Goal: Task Accomplishment & Management: Manage account settings

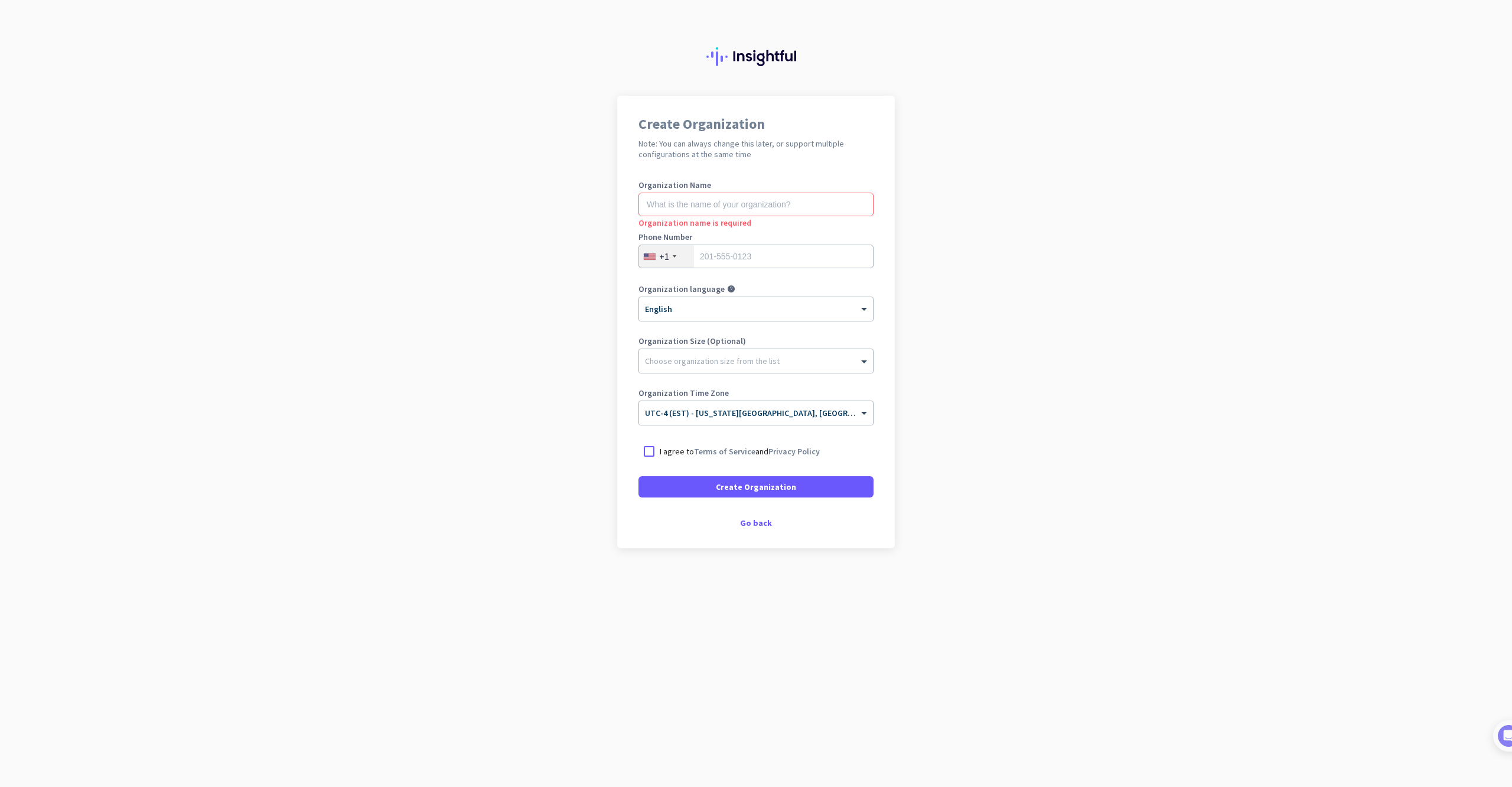
click at [675, 255] on div "+1" at bounding box center [666, 256] width 55 height 23
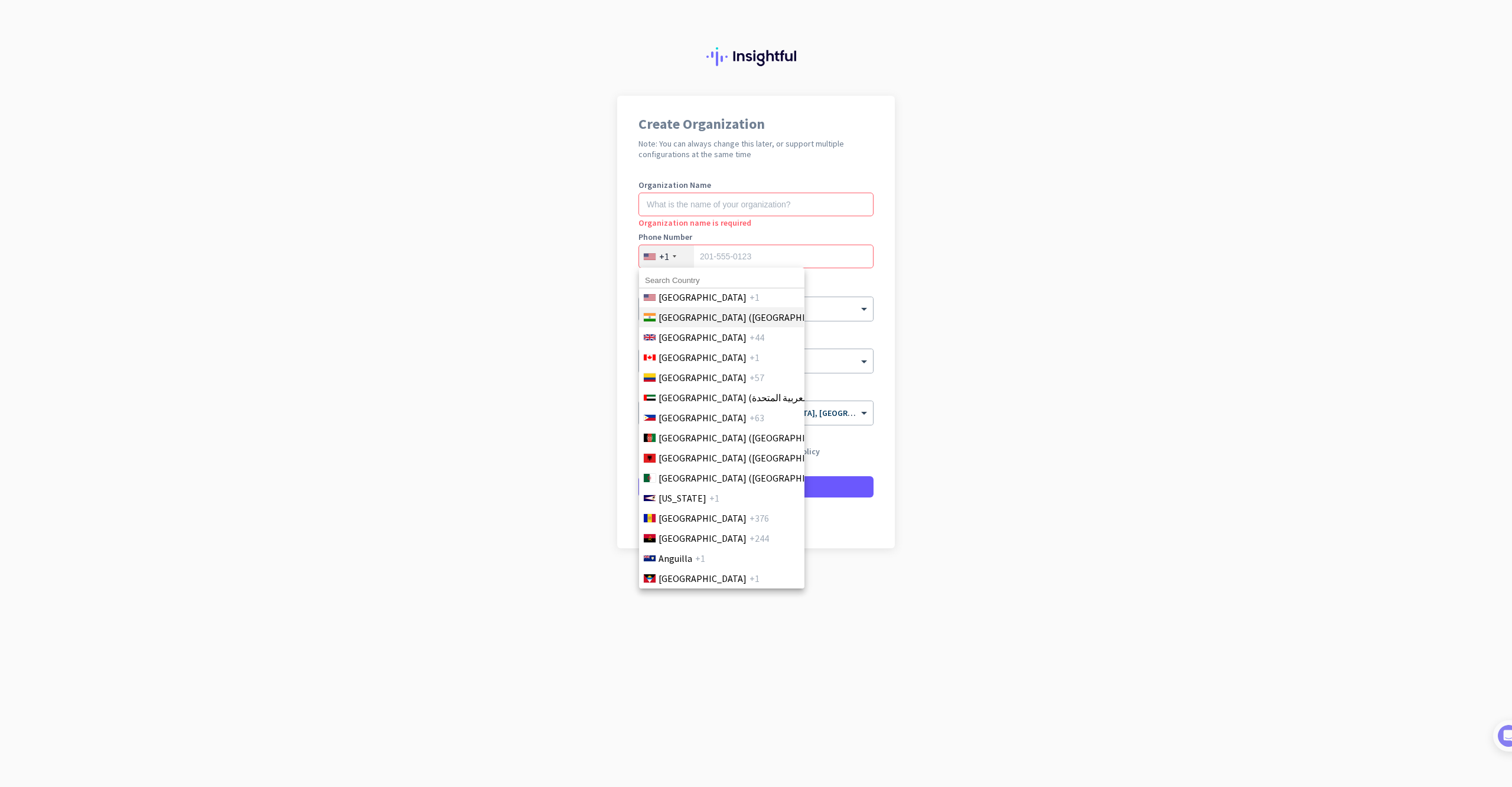
click at [680, 320] on span "[GEOGRAPHIC_DATA] ([GEOGRAPHIC_DATA])" at bounding box center [750, 317] width 184 height 14
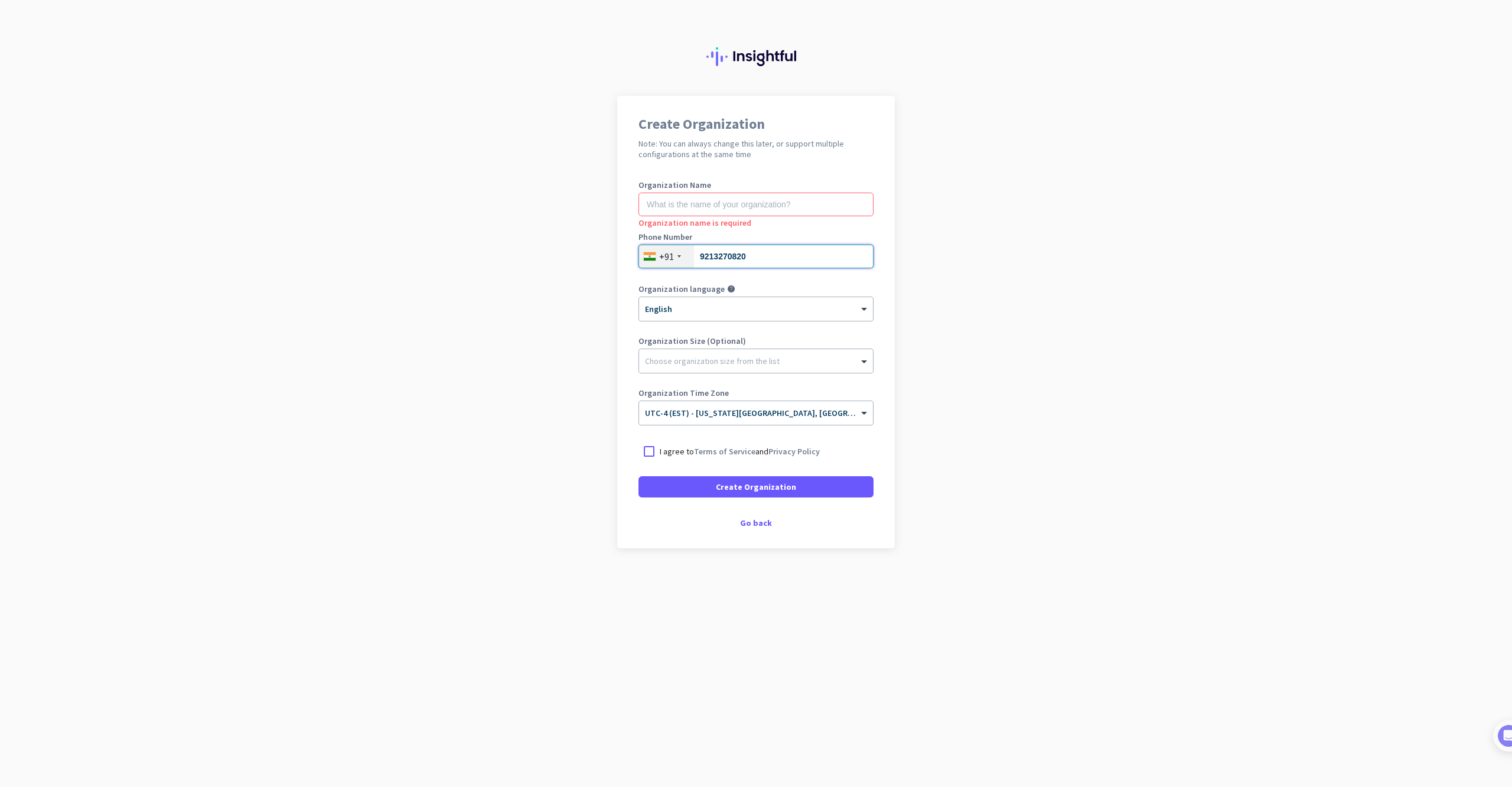
type input "9213270820"
click at [772, 209] on input "text" at bounding box center [756, 204] width 235 height 23
type input "mercor"
click at [648, 451] on div at bounding box center [649, 451] width 21 height 21
click at [708, 489] on span at bounding box center [756, 487] width 235 height 29
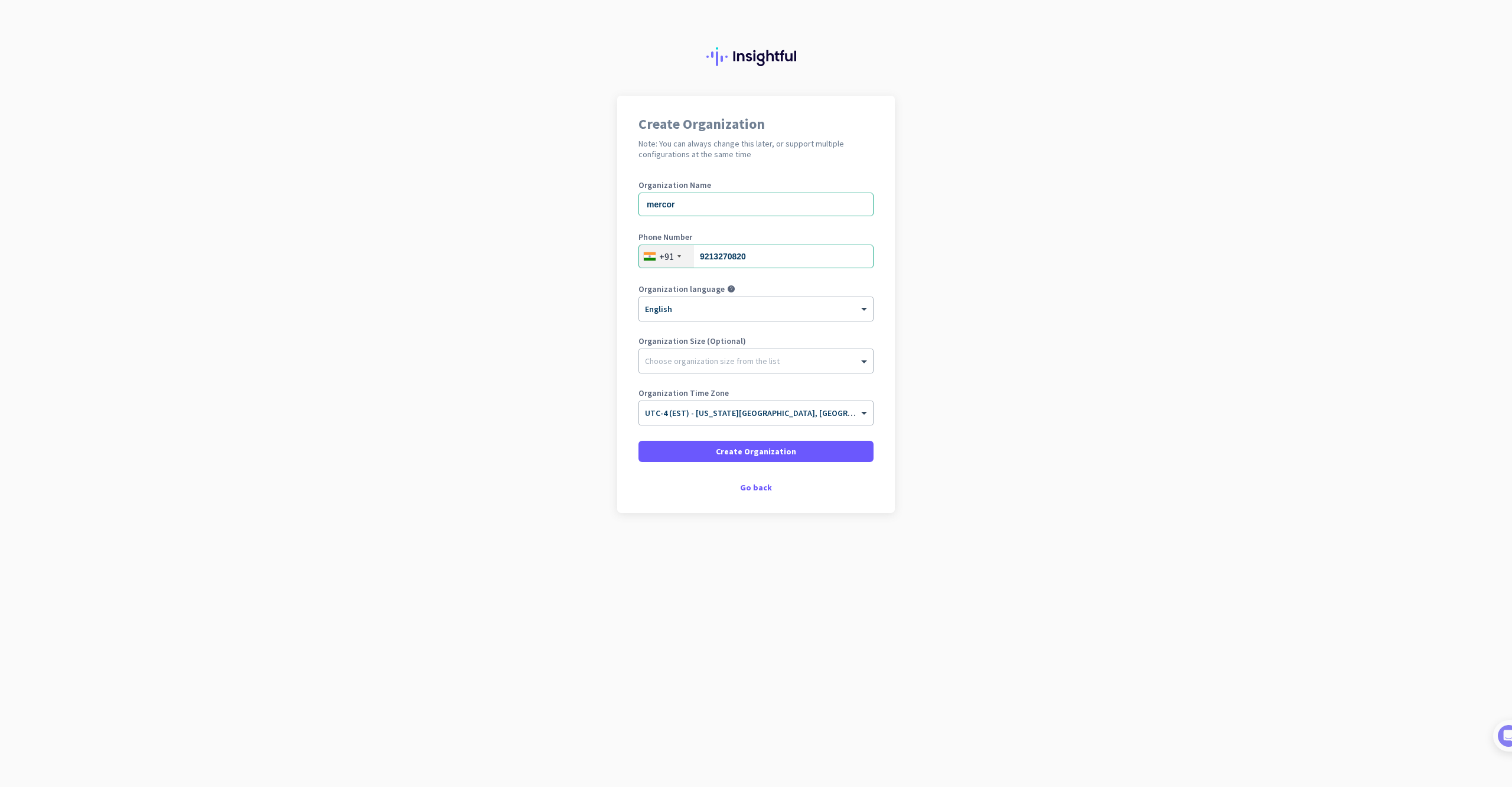
click at [738, 457] on span at bounding box center [756, 451] width 235 height 29
drag, startPoint x: 689, startPoint y: 203, endPoint x: 570, endPoint y: 204, distance: 119.0
click at [576, 204] on app-onboarding-organization "Create Organization Note: You can always change this later, or support multiple…" at bounding box center [756, 334] width 1512 height 476
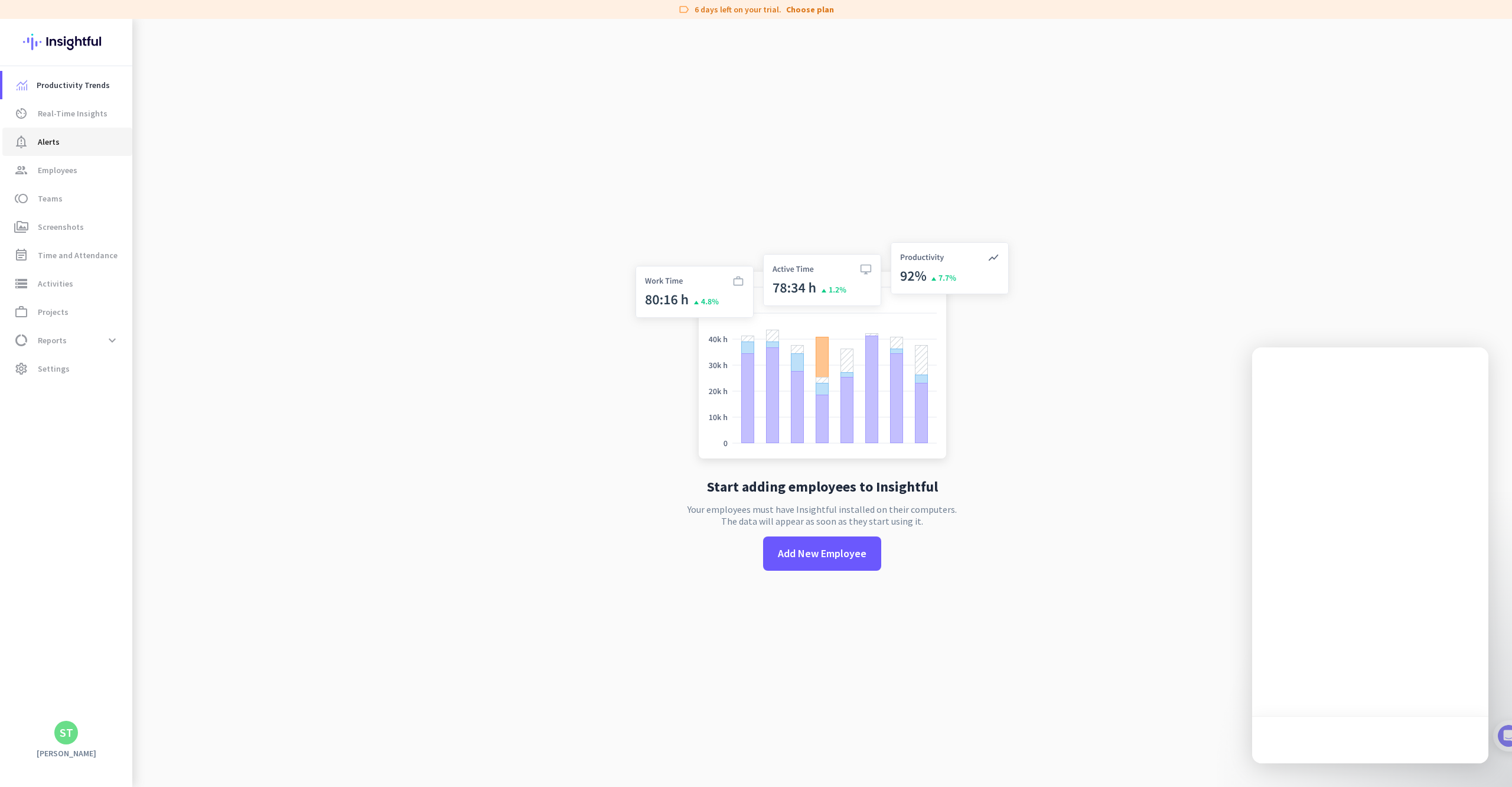
drag, startPoint x: 386, startPoint y: 387, endPoint x: 53, endPoint y: 150, distance: 408.7
click at [386, 388] on app-no-employees "Start adding employees to Insightful Your employees must have Insightful instal…" at bounding box center [822, 412] width 1380 height 787
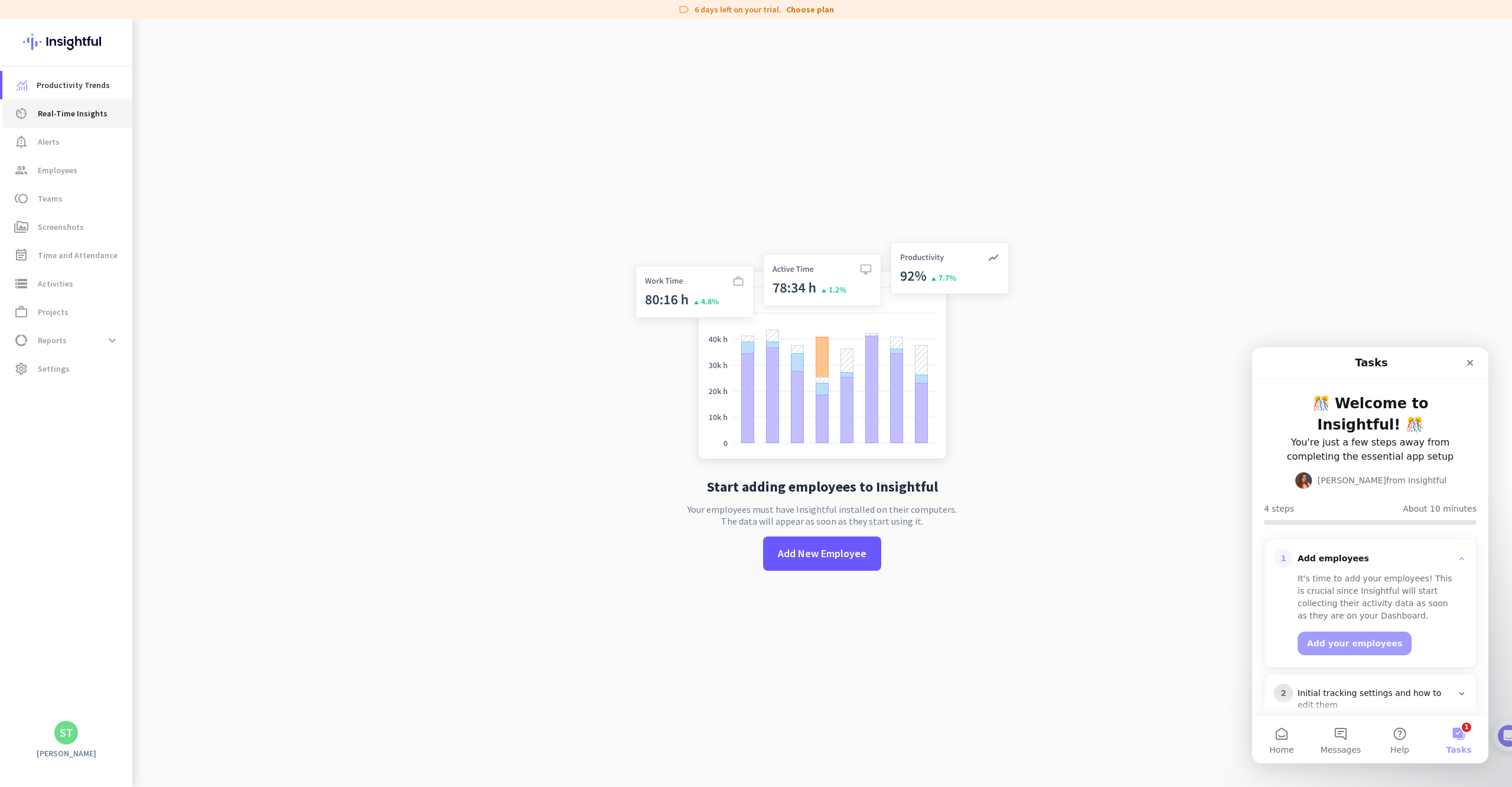
click at [83, 109] on span "Real-Time Insights" at bounding box center [73, 113] width 70 height 14
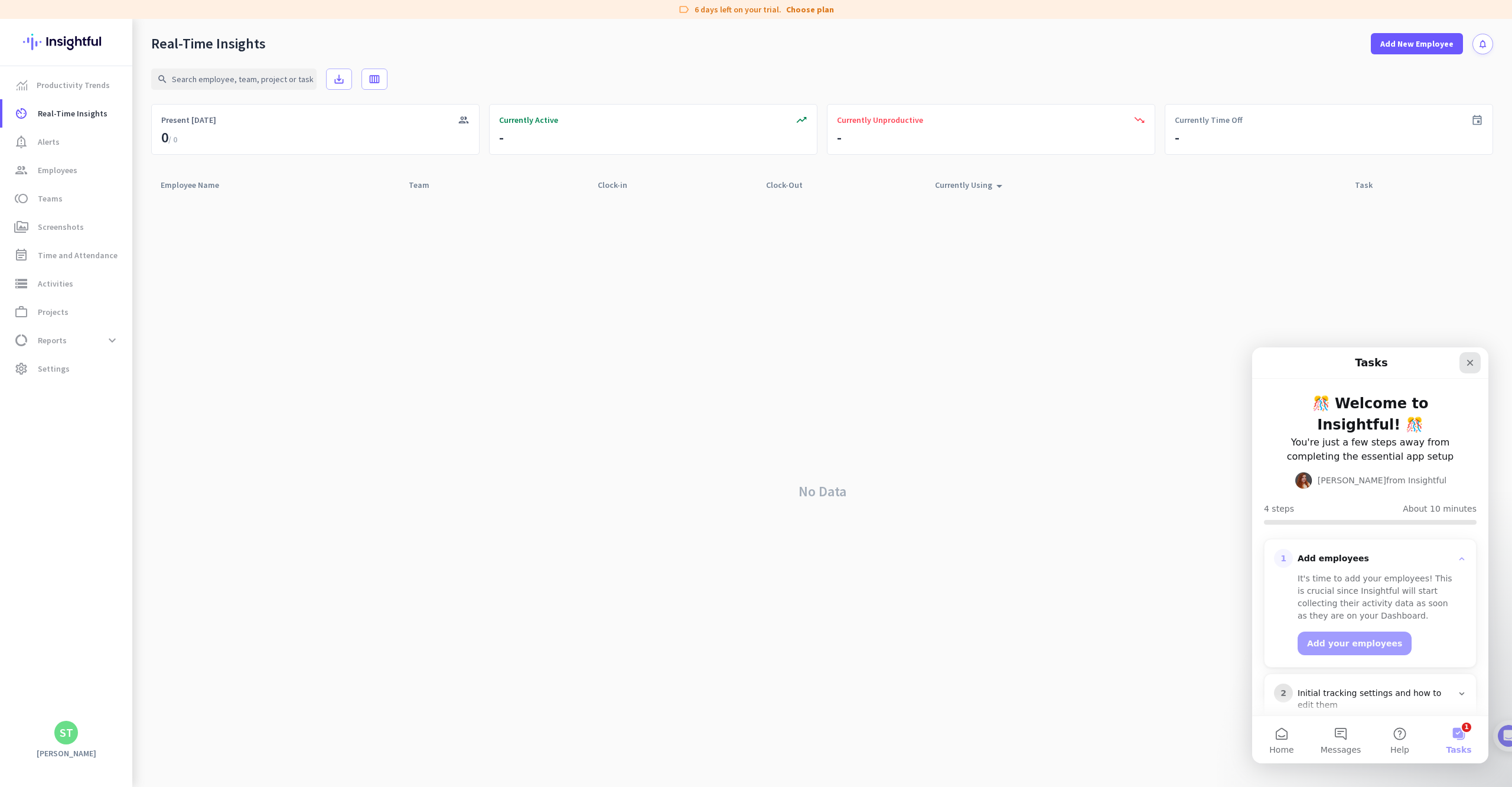
click at [1467, 355] on div "Close" at bounding box center [1470, 362] width 21 height 21
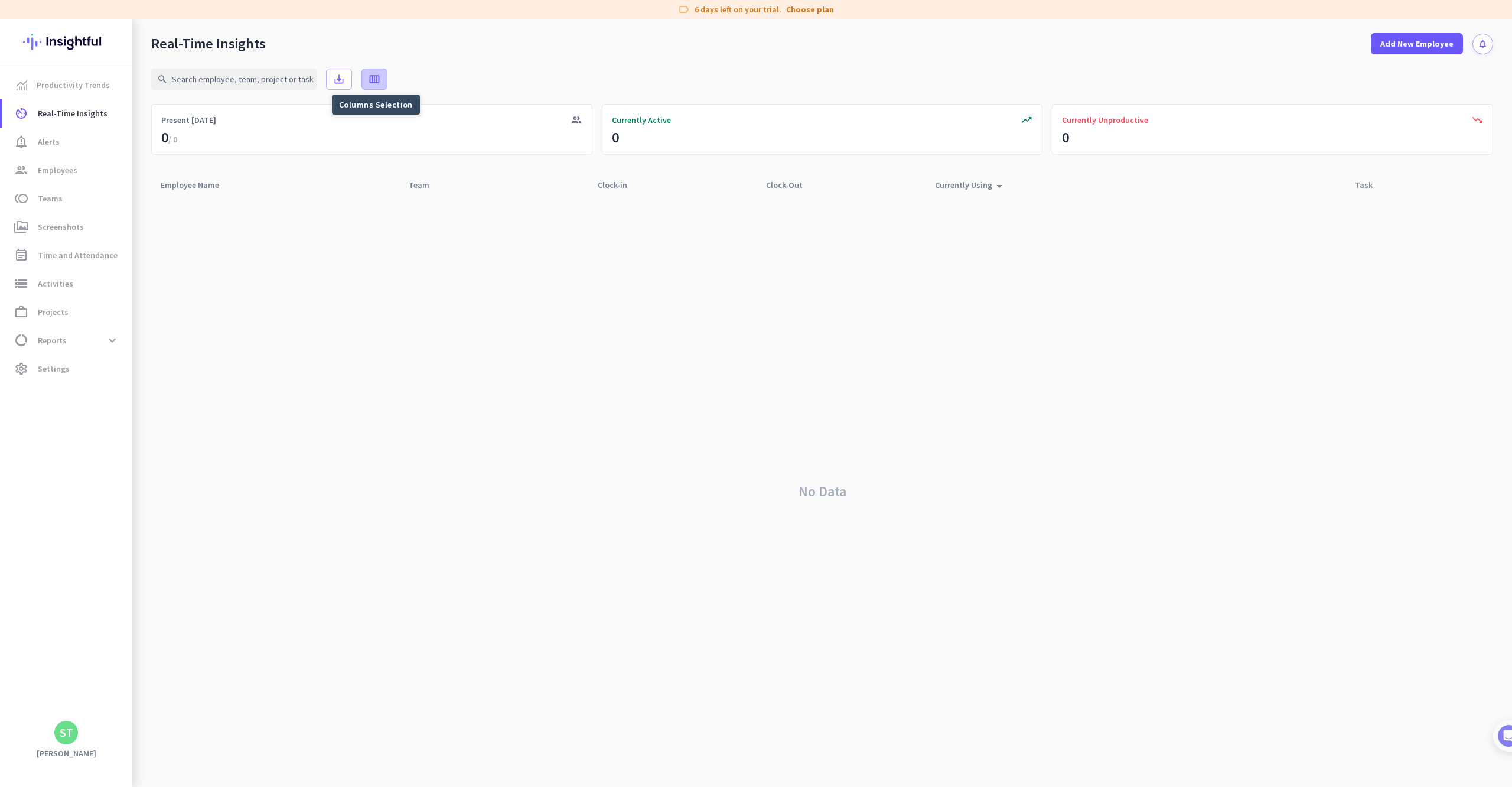
click at [376, 78] on icon "calendar_view_week" at bounding box center [375, 79] width 12 height 12
click at [415, 134] on span "Alias ID" at bounding box center [432, 131] width 76 height 14
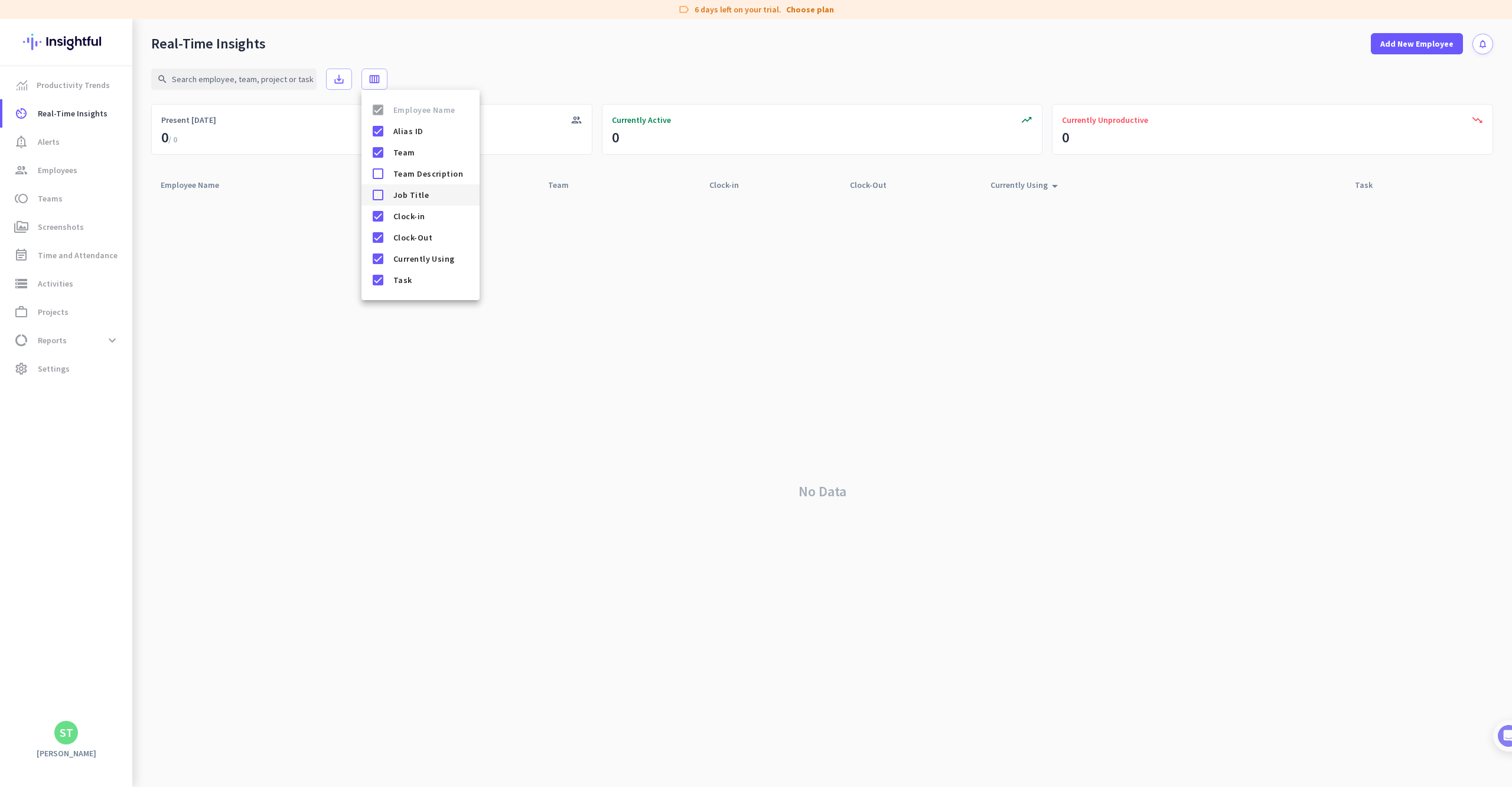
click at [413, 196] on span "Job Title" at bounding box center [432, 195] width 76 height 14
click at [412, 177] on span "Team Description" at bounding box center [432, 174] width 76 height 14
click at [648, 336] on div at bounding box center [756, 394] width 1512 height 787
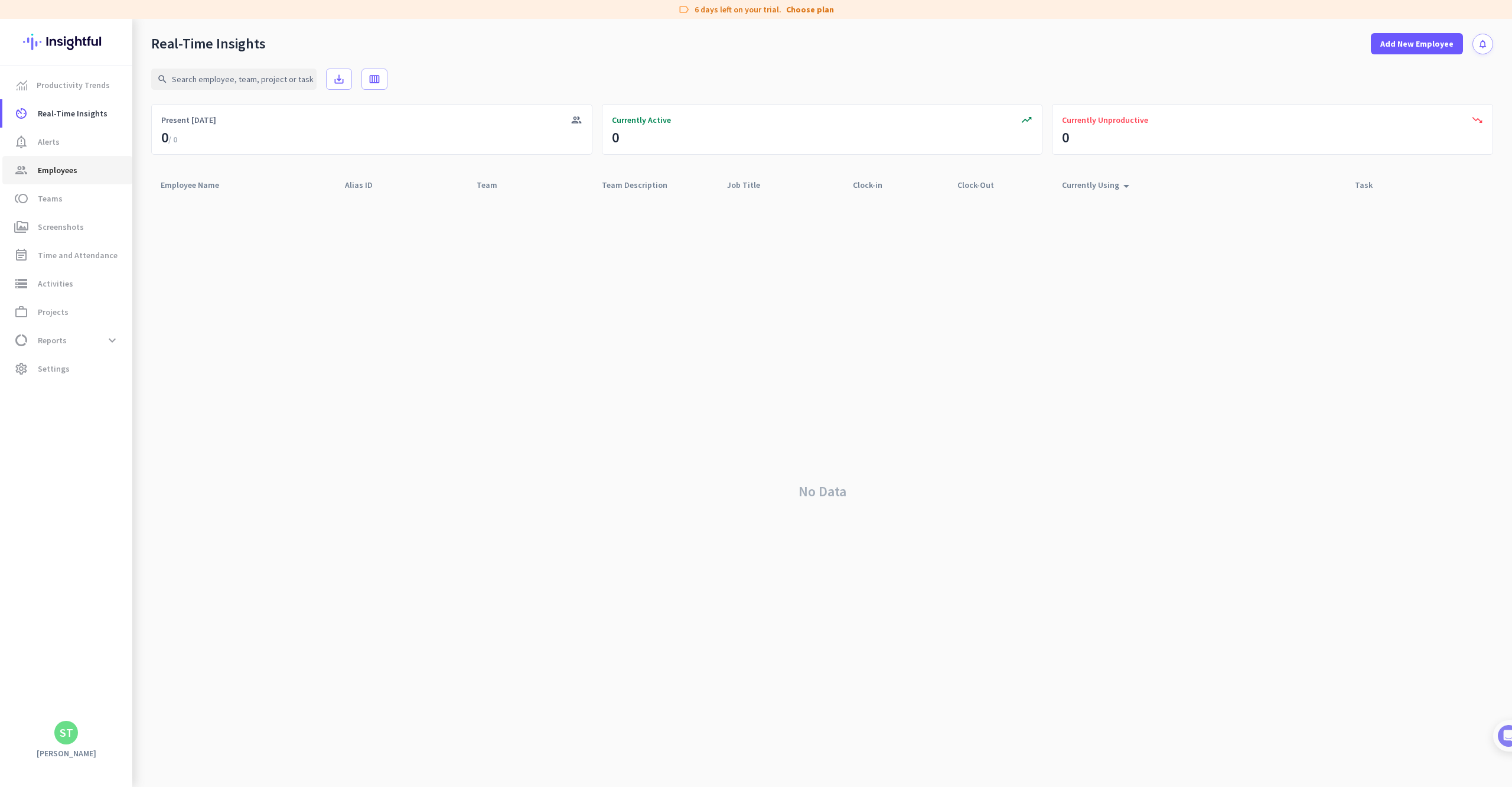
click at [69, 167] on span "Employees" at bounding box center [57, 170] width 40 height 14
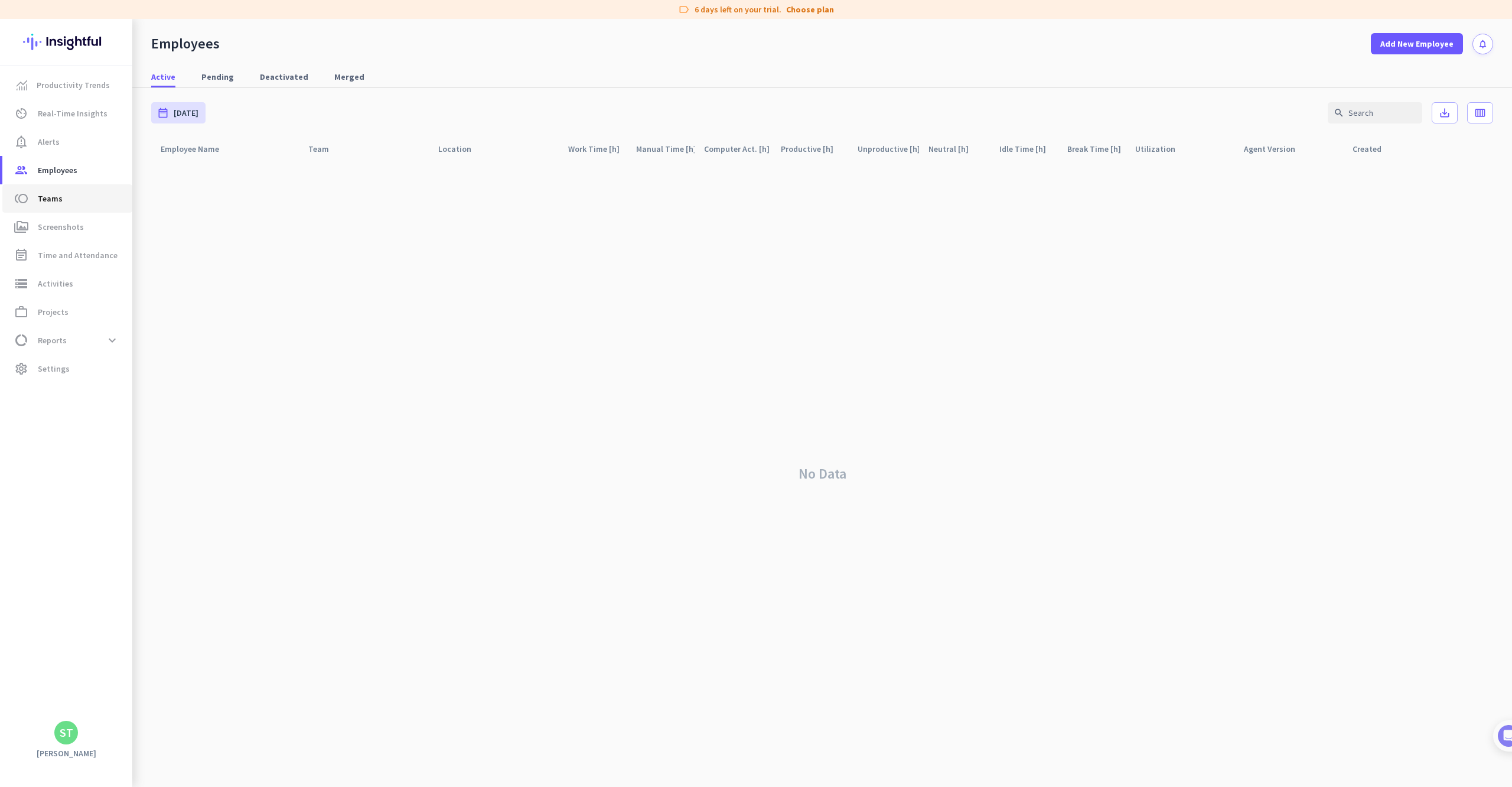
click at [65, 200] on span "toll Teams" at bounding box center [67, 198] width 111 height 14
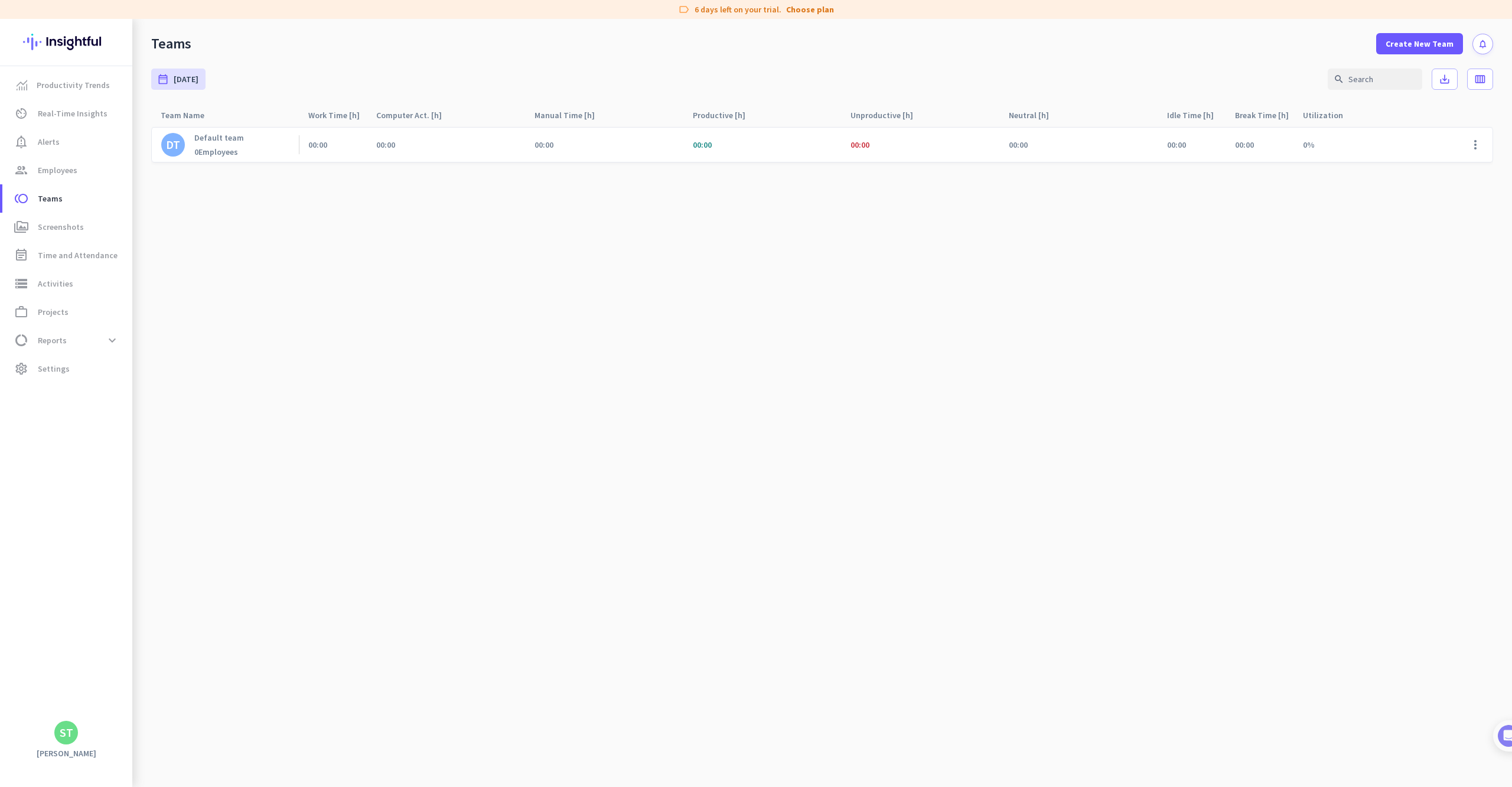
click at [226, 148] on div "0 Employees" at bounding box center [219, 152] width 50 height 10
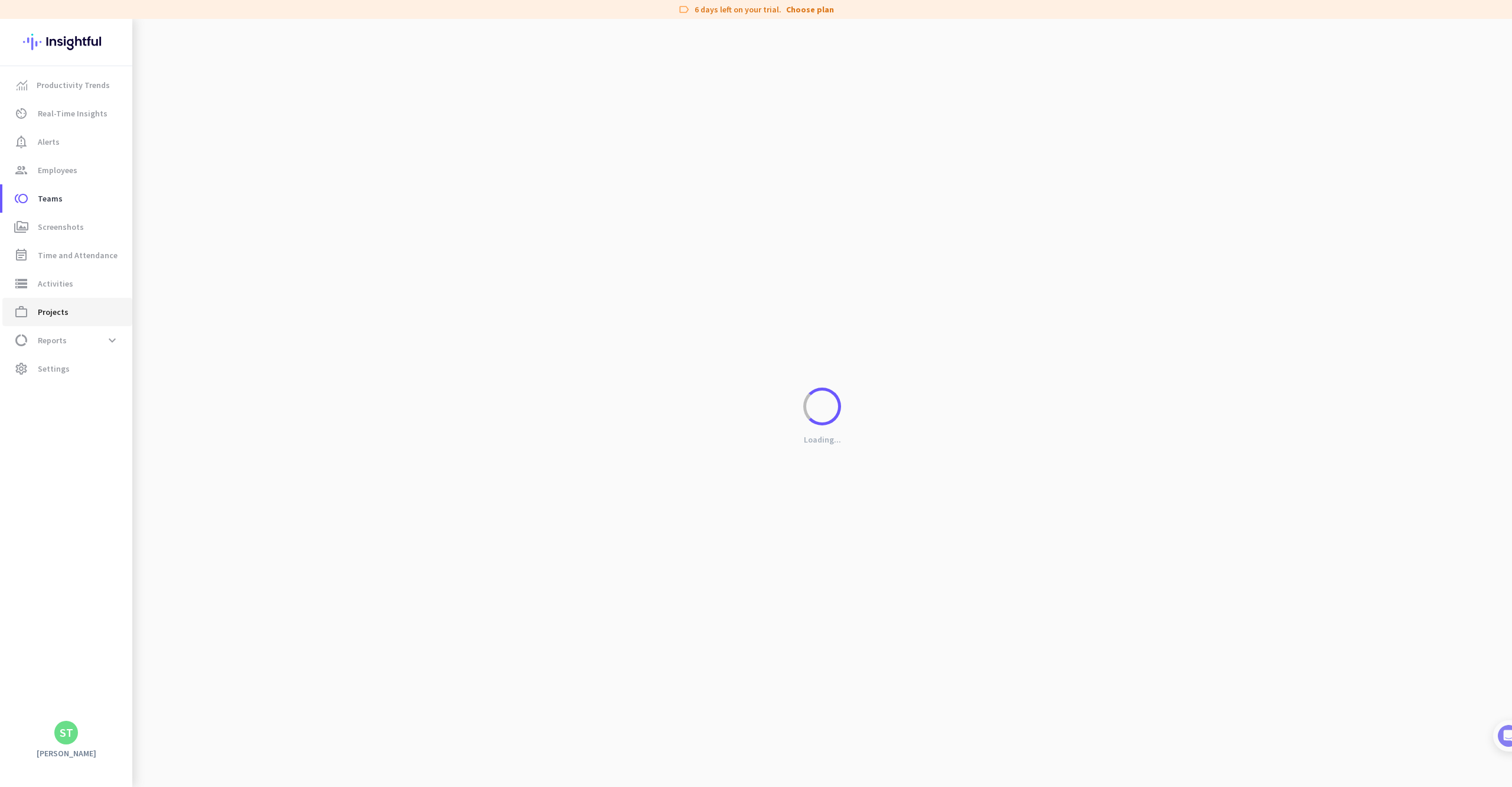
click at [81, 305] on span "work_outline Projects" at bounding box center [67, 312] width 111 height 14
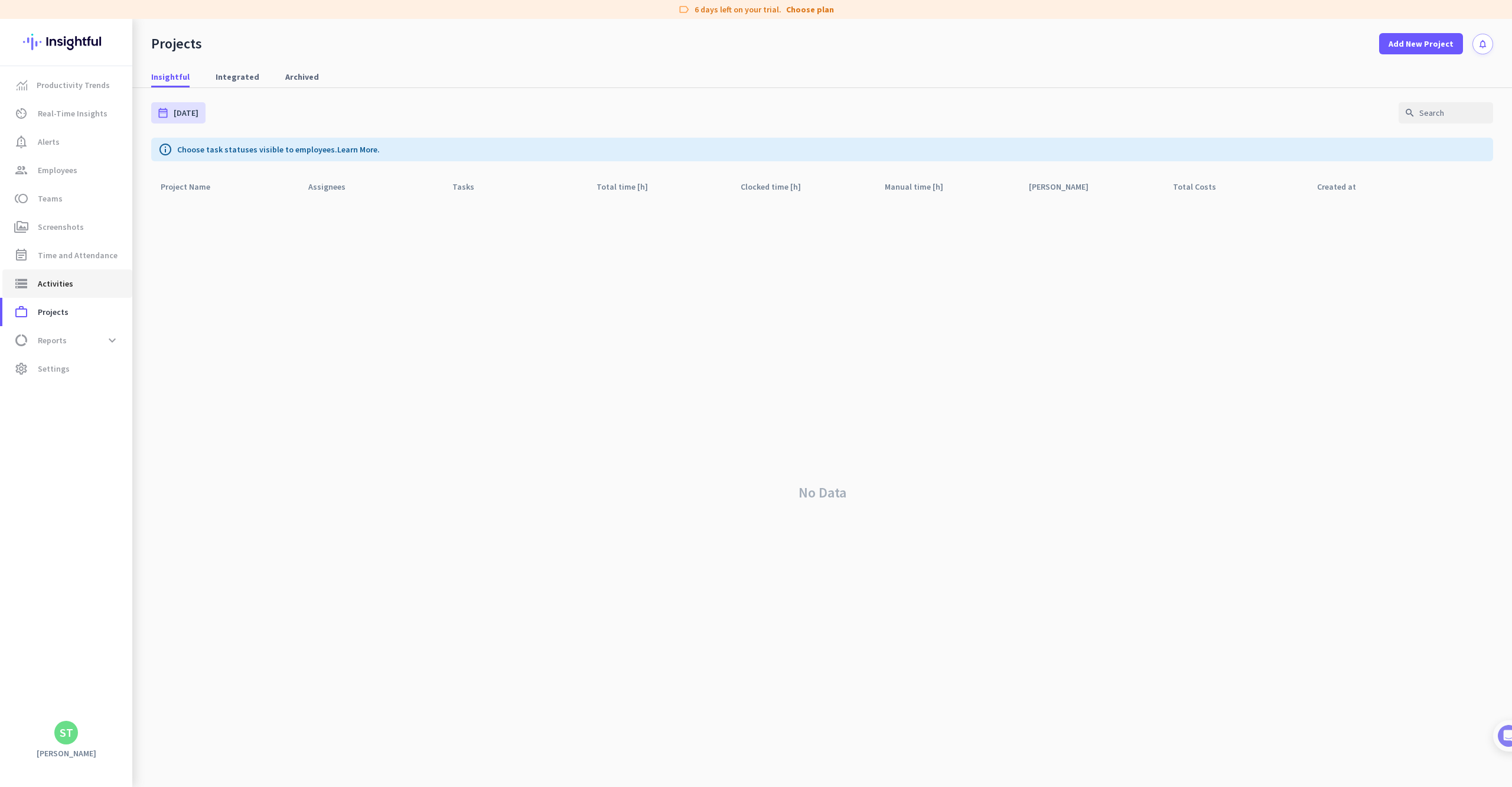
click at [75, 284] on span "storage Activities" at bounding box center [67, 283] width 111 height 14
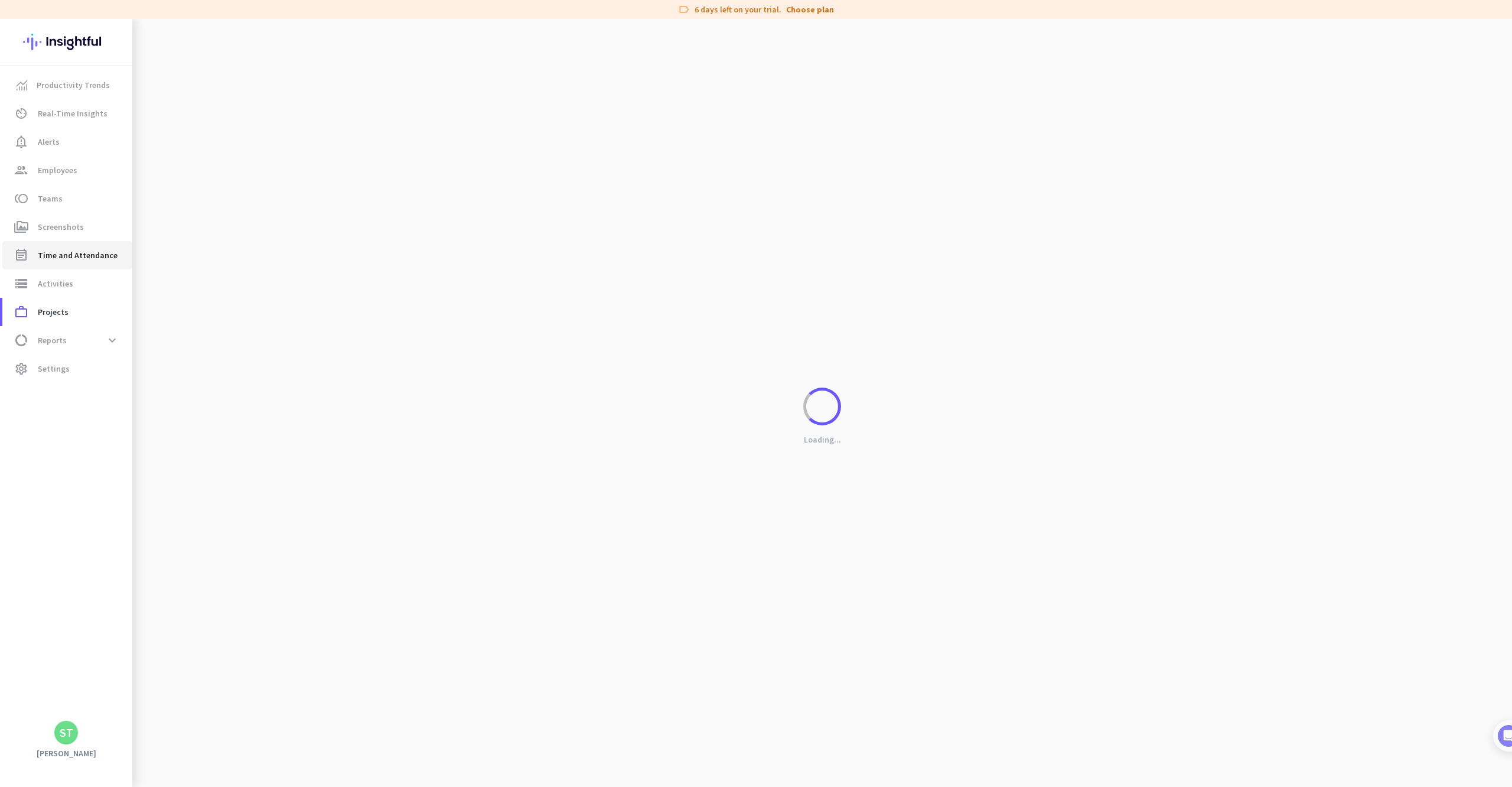
type input "[DATE]"
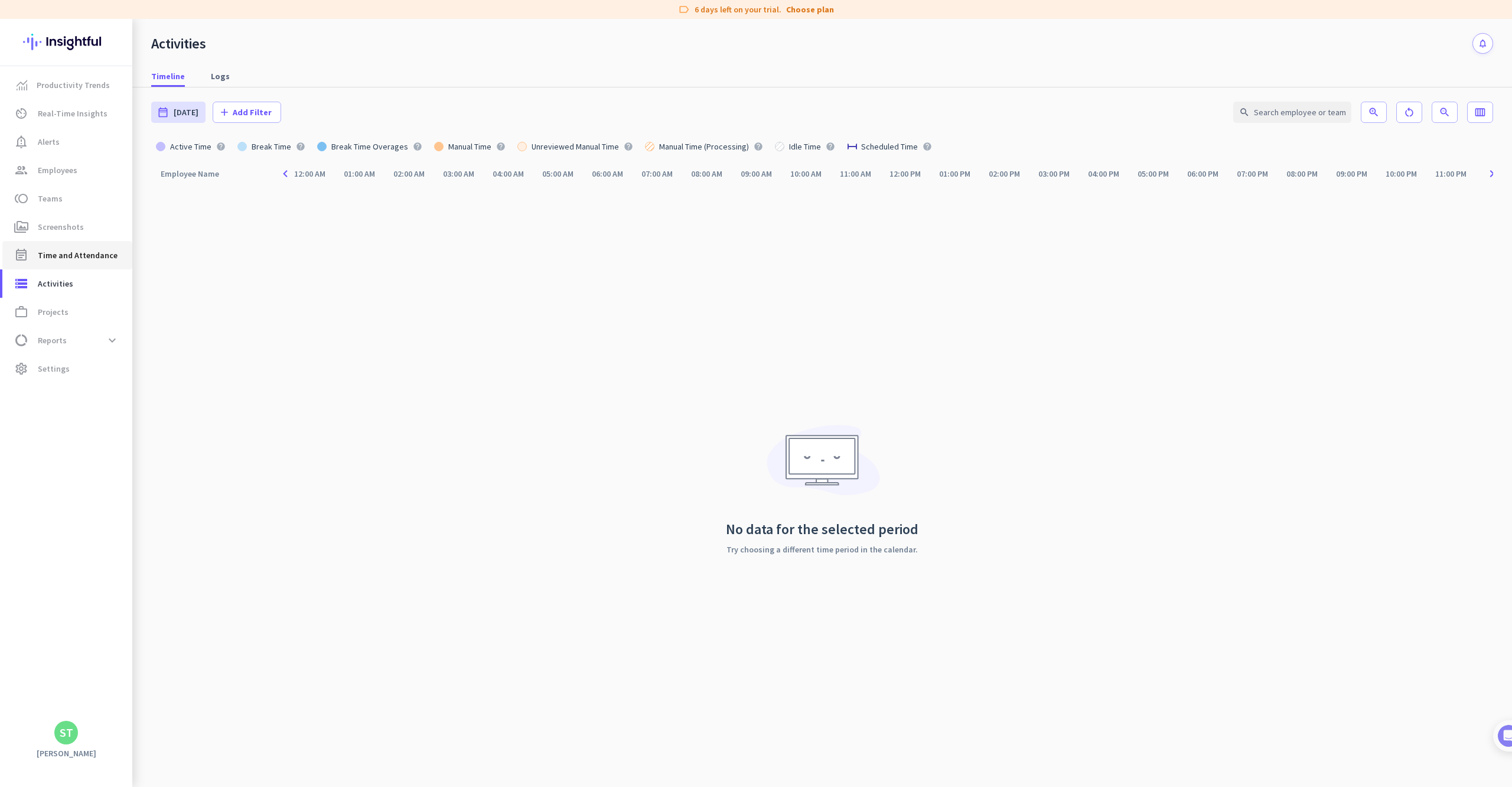
click at [94, 254] on span "Time and Attendance" at bounding box center [77, 255] width 80 height 14
type input "[DATE] - [DATE]"
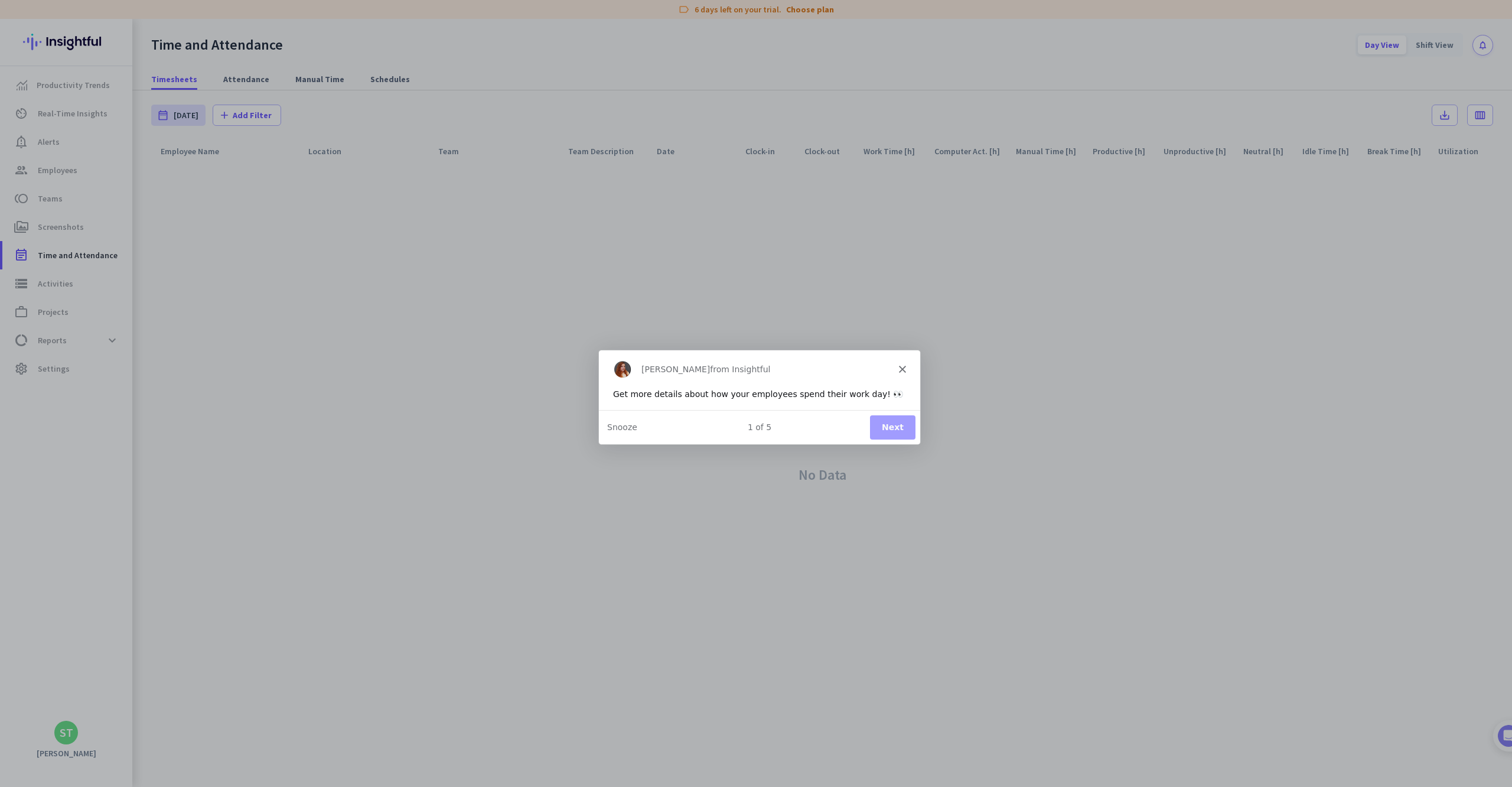
click at [890, 423] on button "Next" at bounding box center [892, 426] width 45 height 24
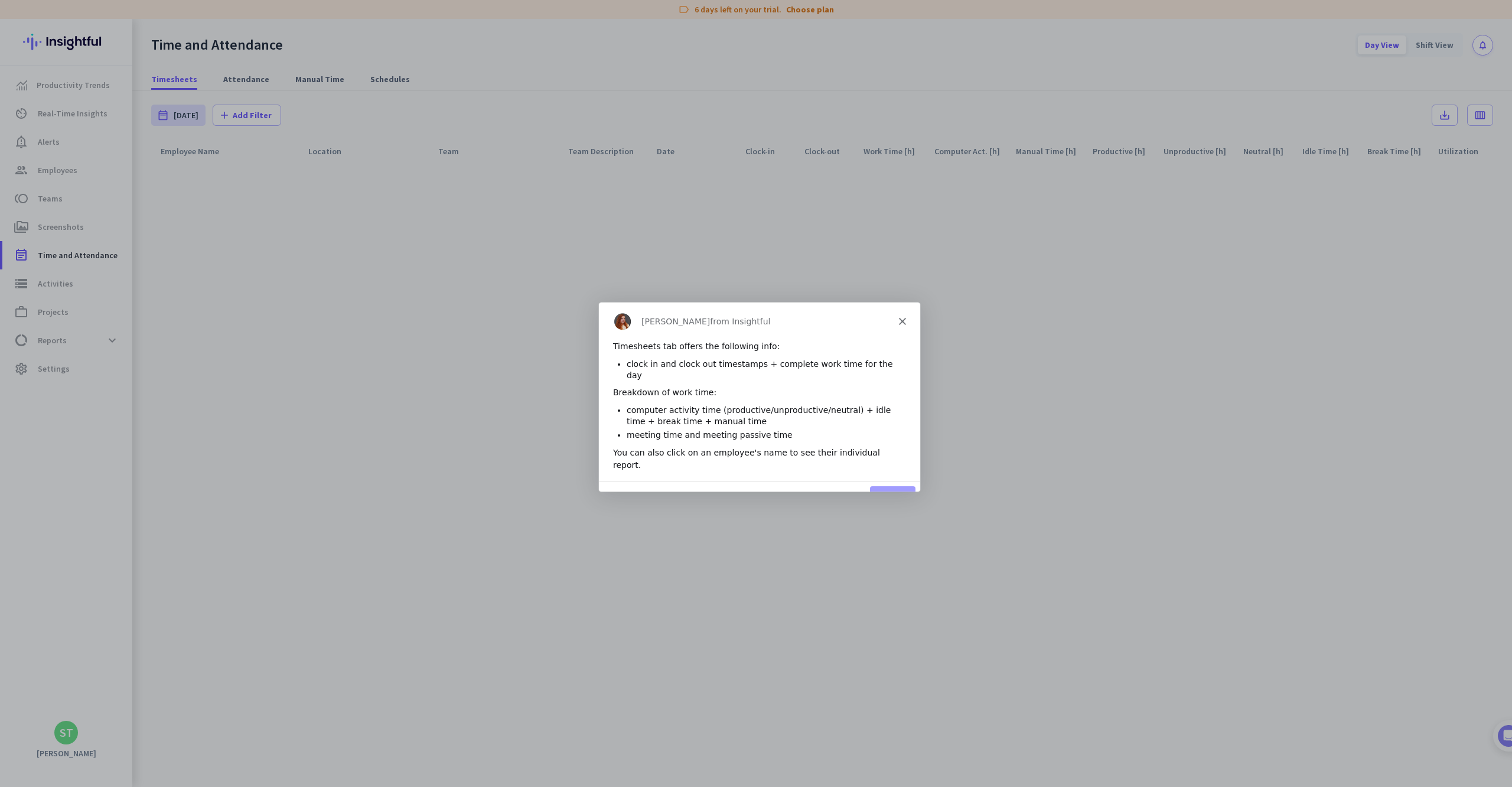
click at [891, 486] on button "Next" at bounding box center [892, 497] width 45 height 24
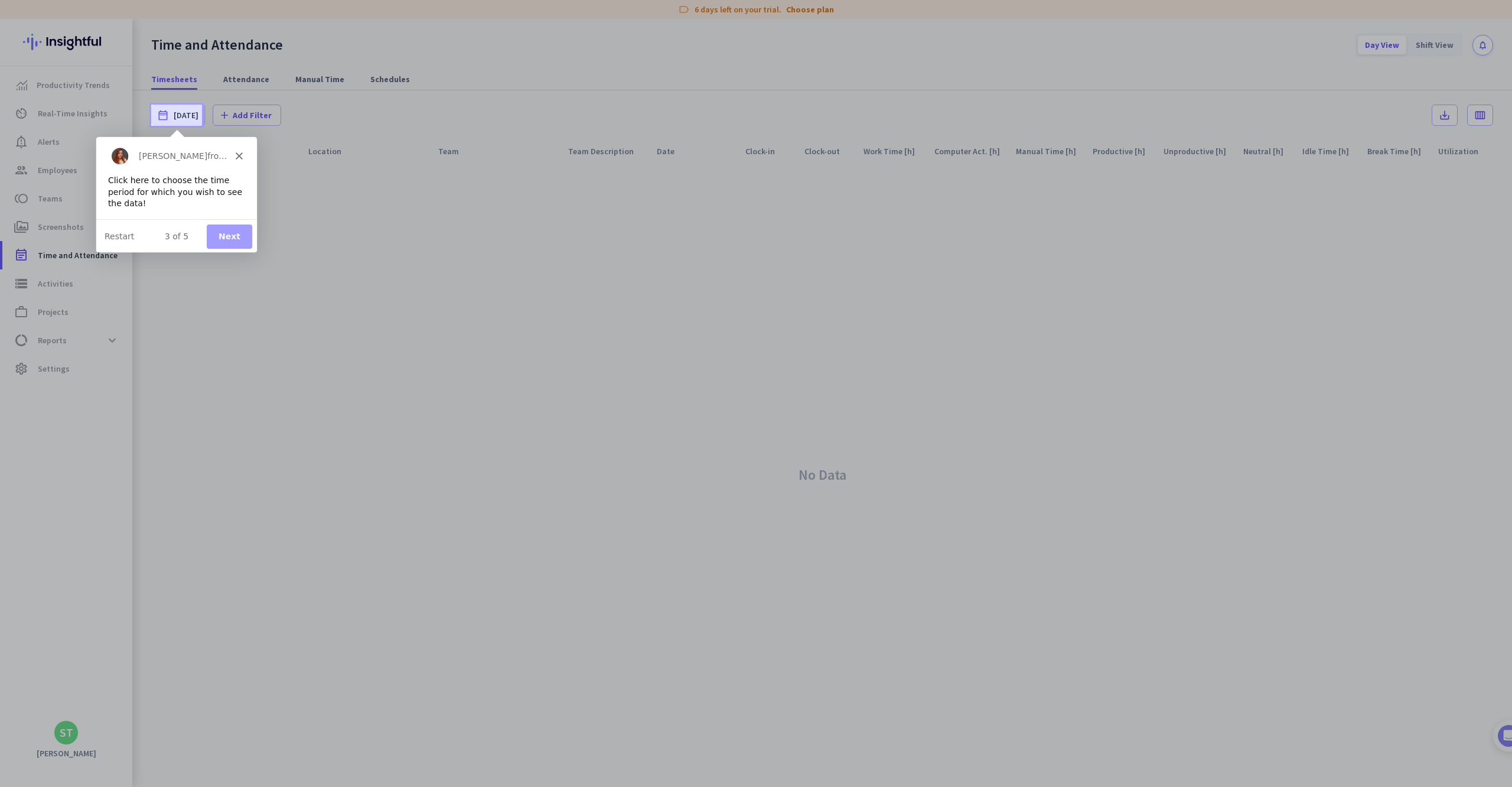
click at [216, 228] on button "Next" at bounding box center [229, 235] width 45 height 24
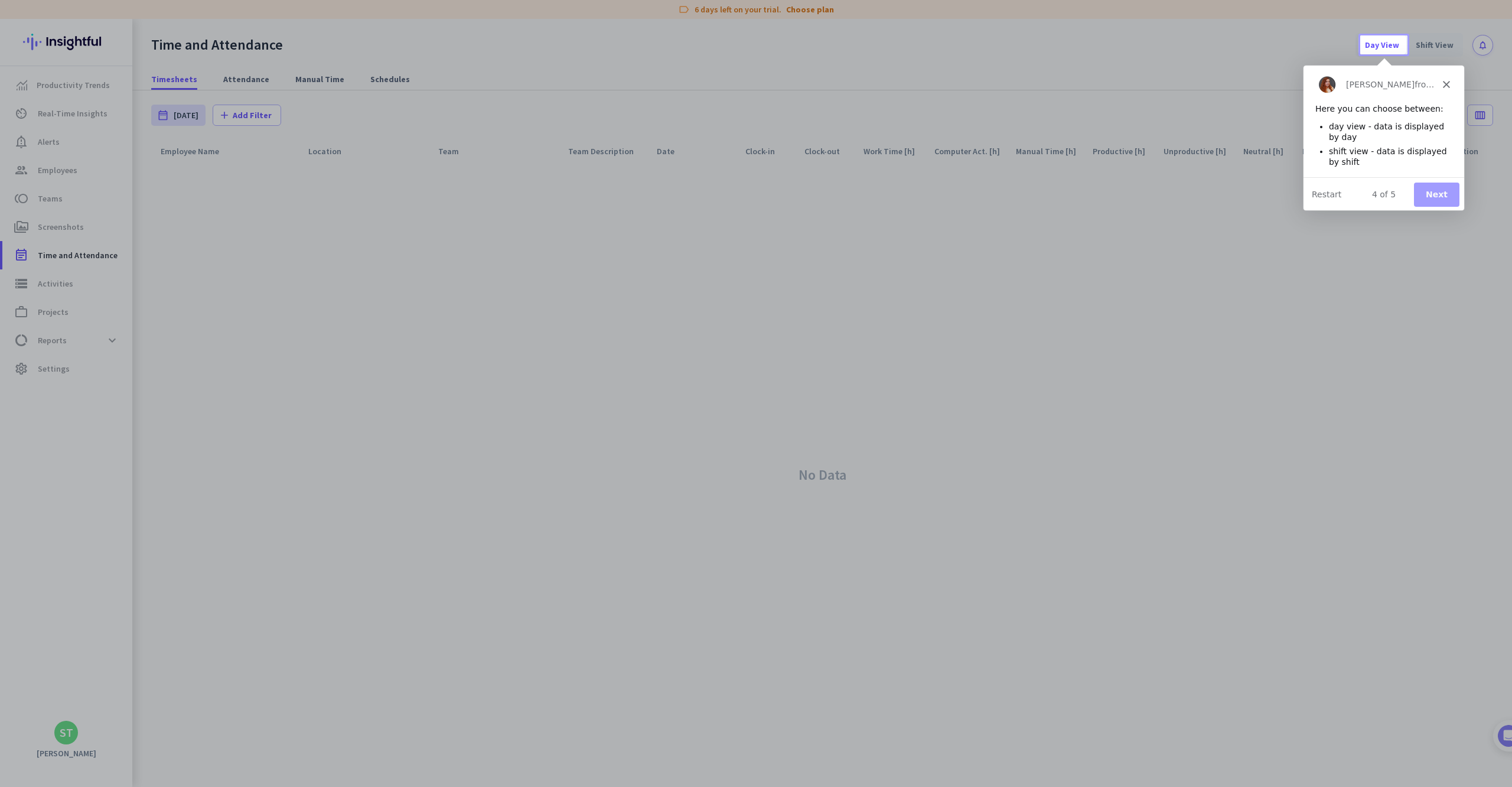
click at [1440, 185] on button "Next" at bounding box center [1436, 194] width 45 height 24
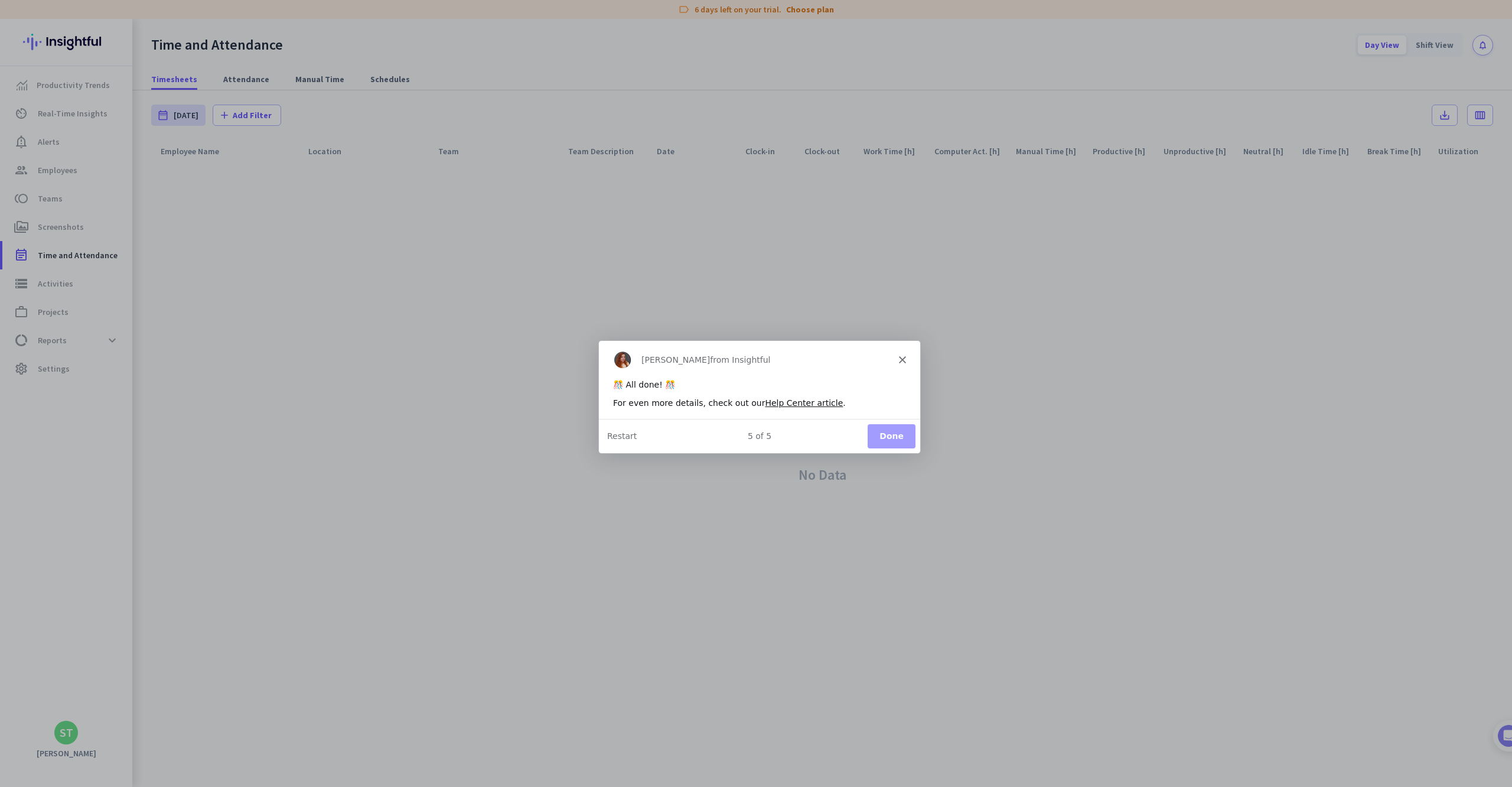
click at [900, 440] on button "Done" at bounding box center [891, 435] width 48 height 24
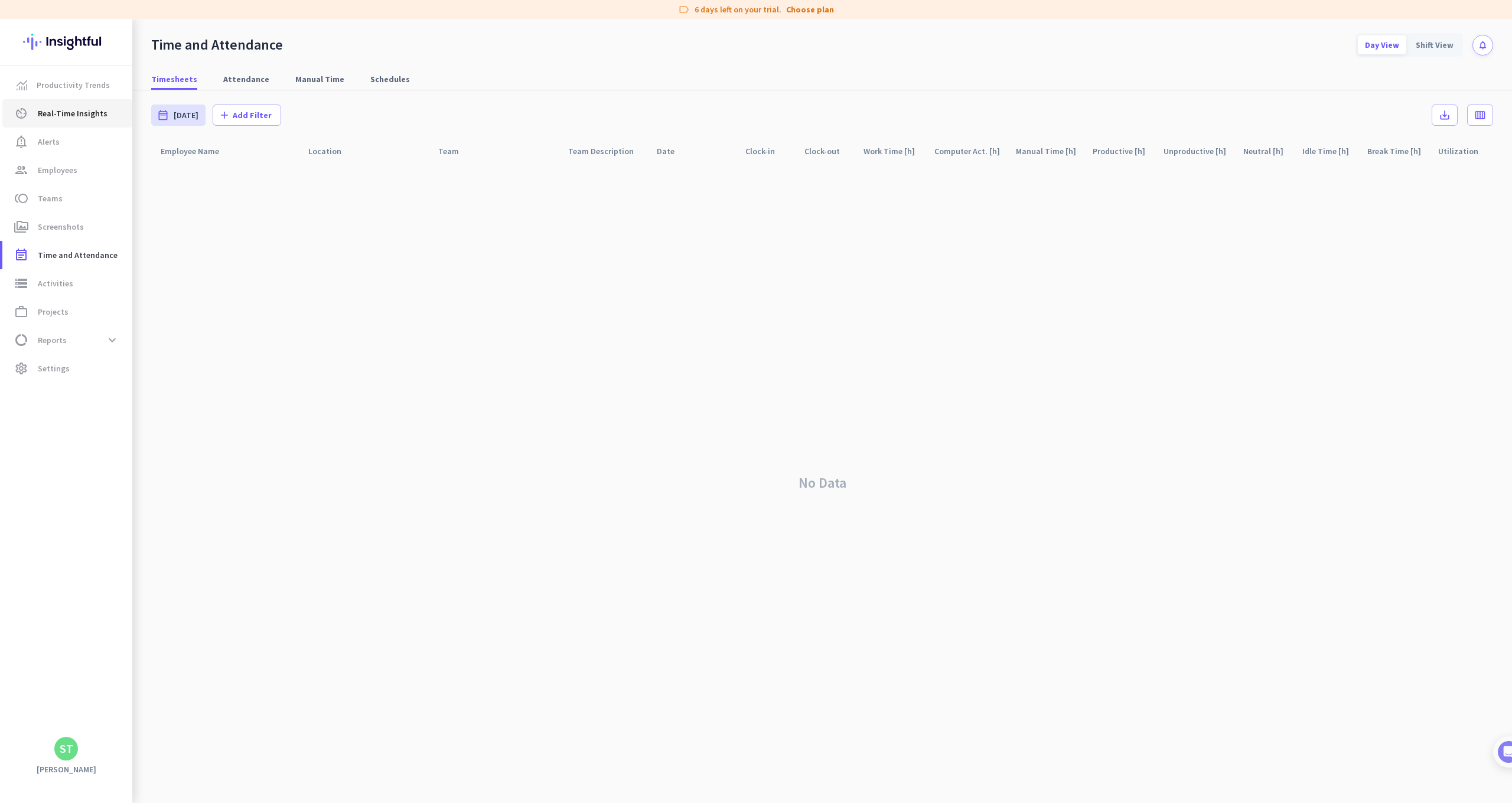
click at [96, 108] on span "Real-Time Insights" at bounding box center [73, 113] width 70 height 14
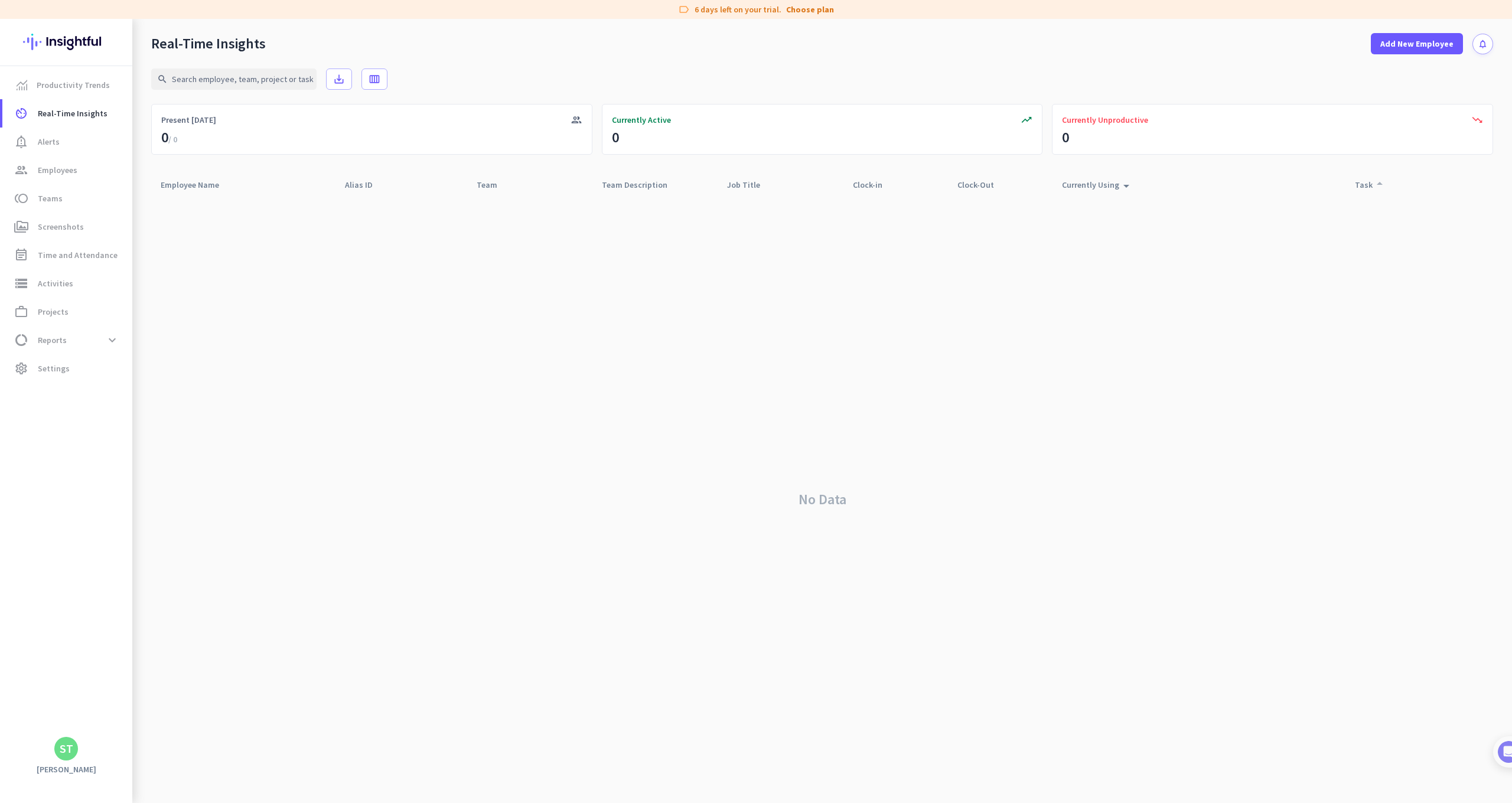
click at [1359, 183] on div "Task arrow_drop_up" at bounding box center [1370, 185] width 32 height 17
click at [67, 755] on div "ST" at bounding box center [66, 749] width 14 height 12
click at [141, 666] on span "Personal Settings" at bounding box center [129, 662] width 71 height 10
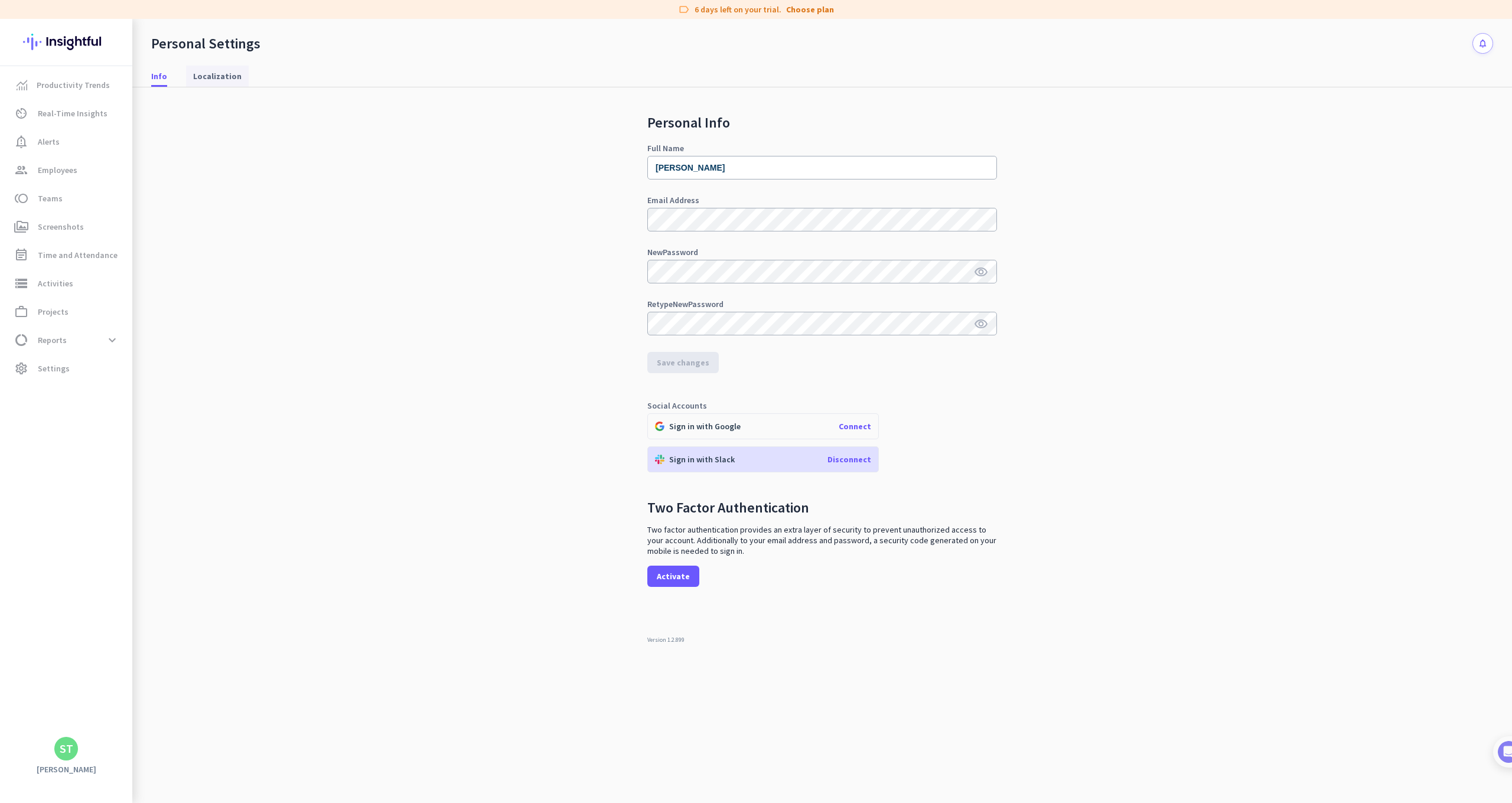
click at [218, 70] on span "Localization" at bounding box center [217, 76] width 49 height 12
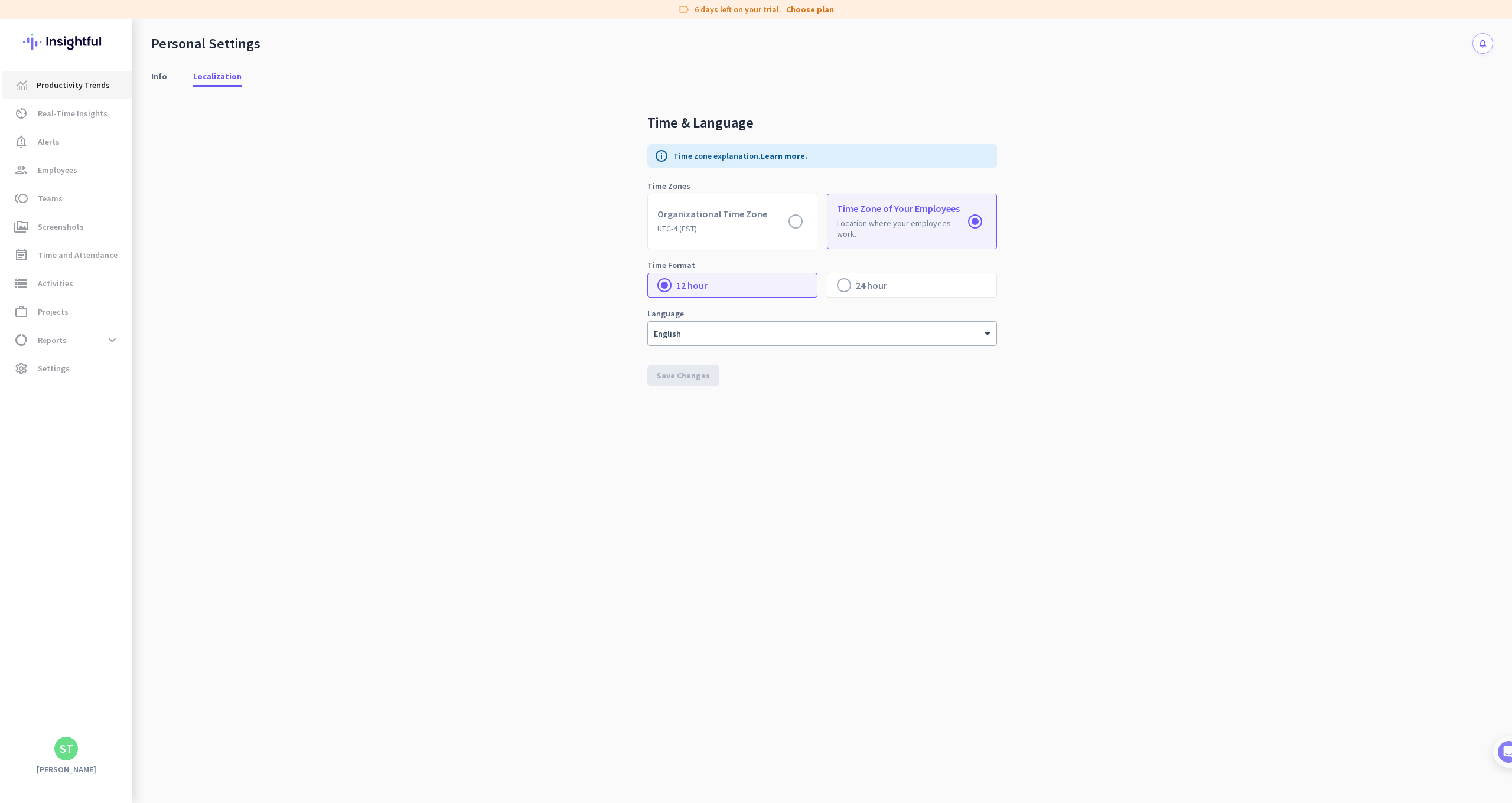
click at [80, 93] on link "Productivity Trends" at bounding box center [67, 85] width 130 height 29
